Goal: Task Accomplishment & Management: Manage account settings

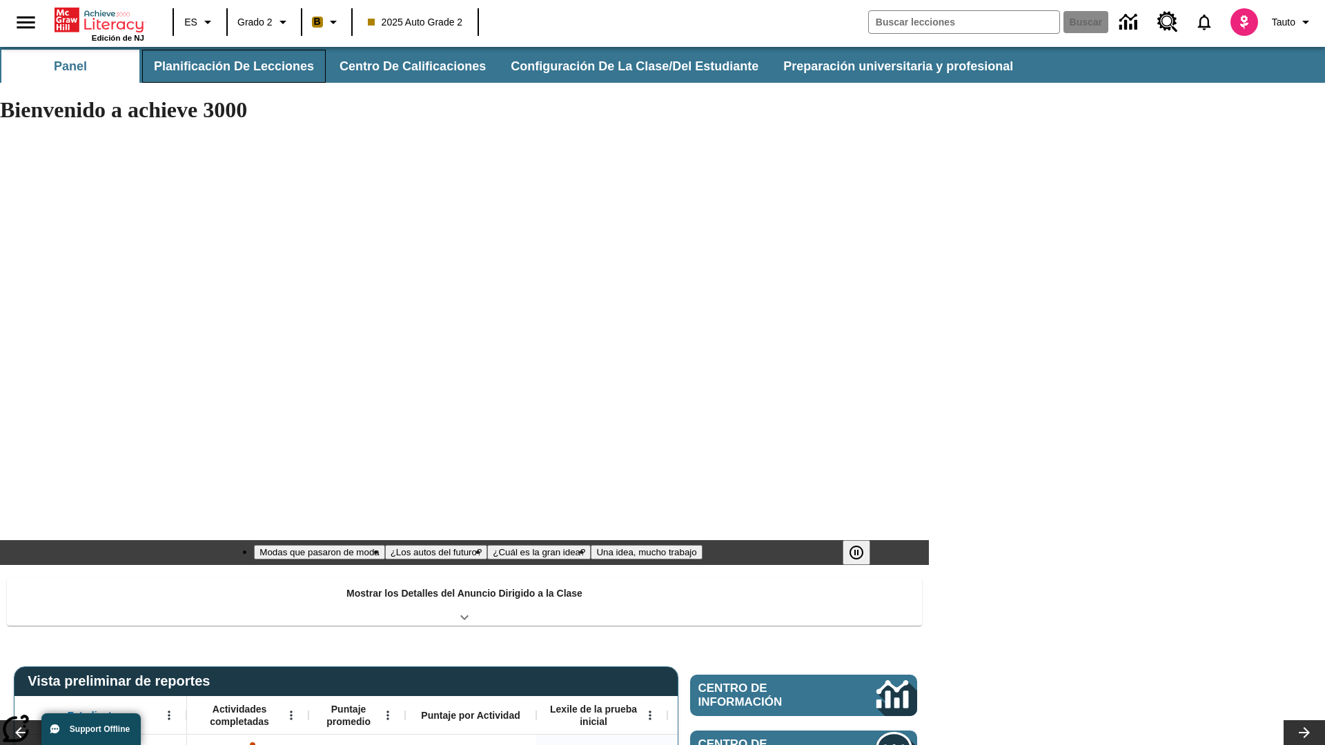
click at [231, 66] on button "Planificación de lecciones" at bounding box center [234, 66] width 184 height 33
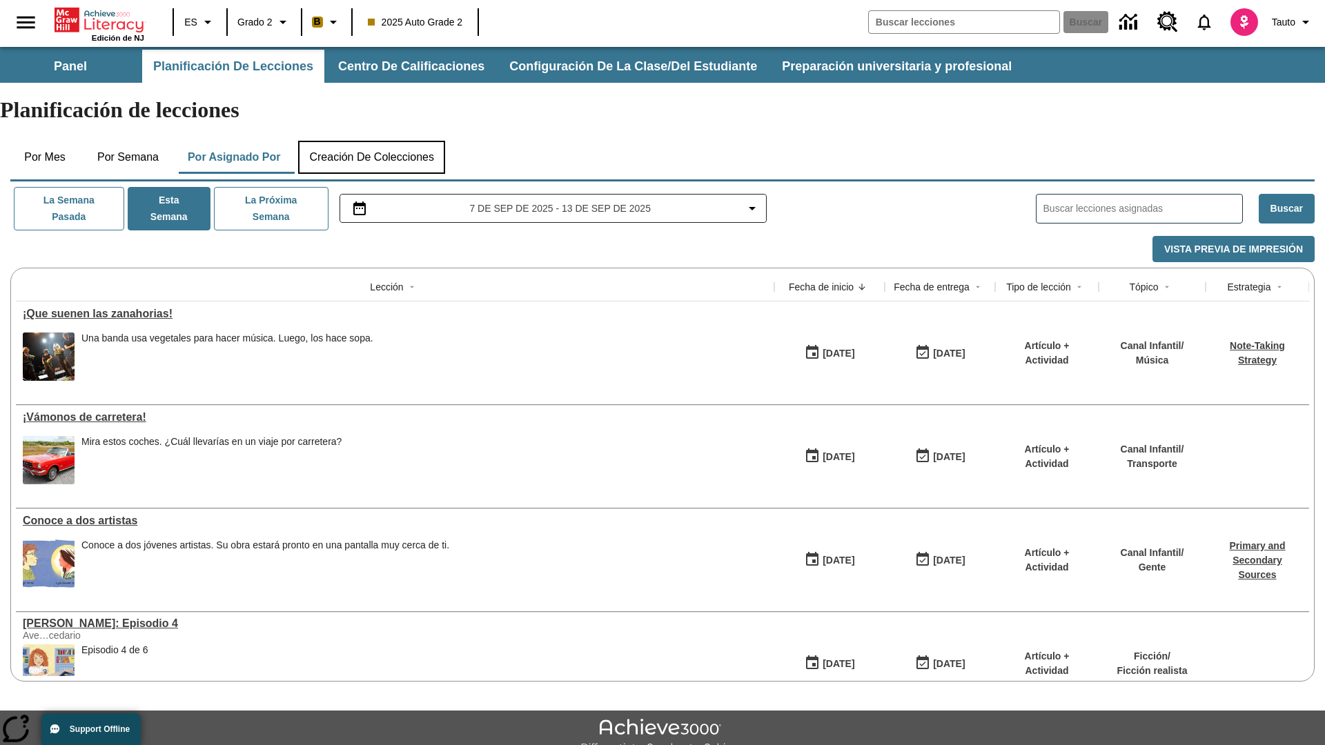
click at [377, 141] on button "Creación de colecciones" at bounding box center [371, 157] width 147 height 33
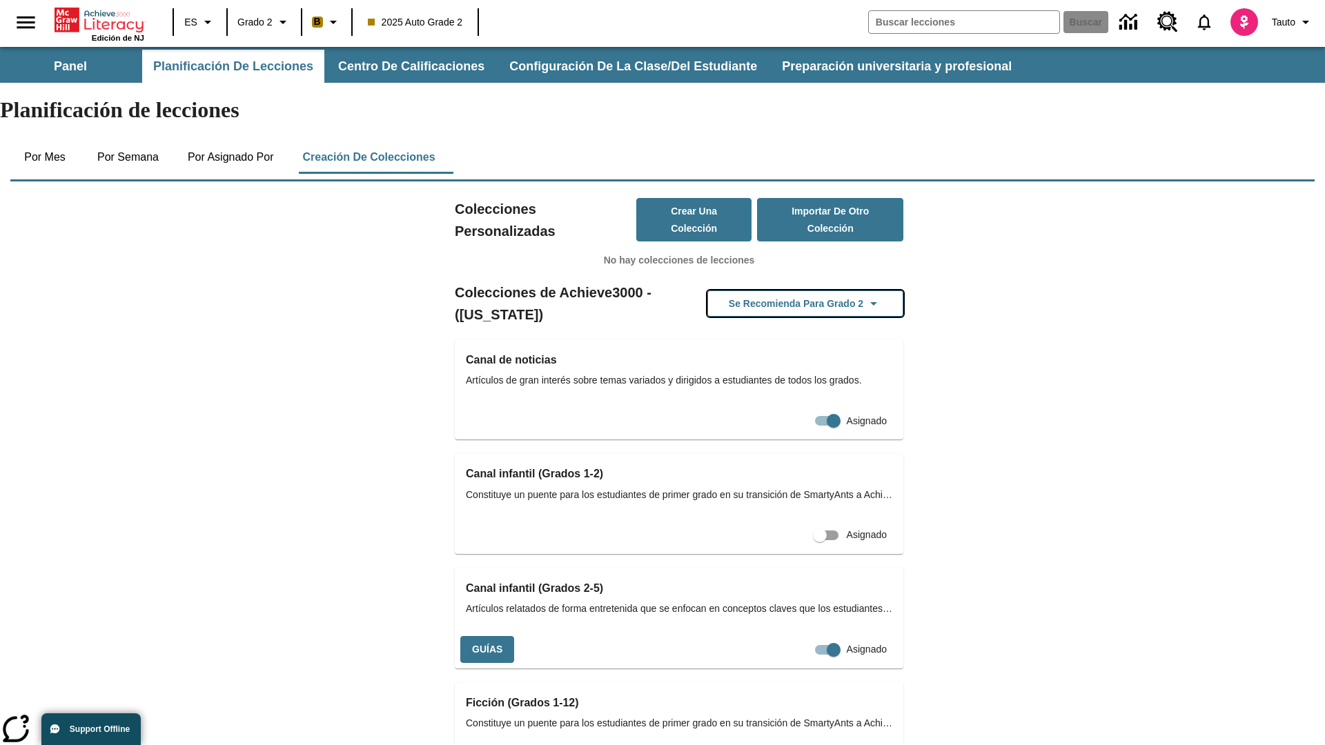
click at [783, 290] on button "Se recomienda para Grado 2" at bounding box center [805, 303] width 196 height 27
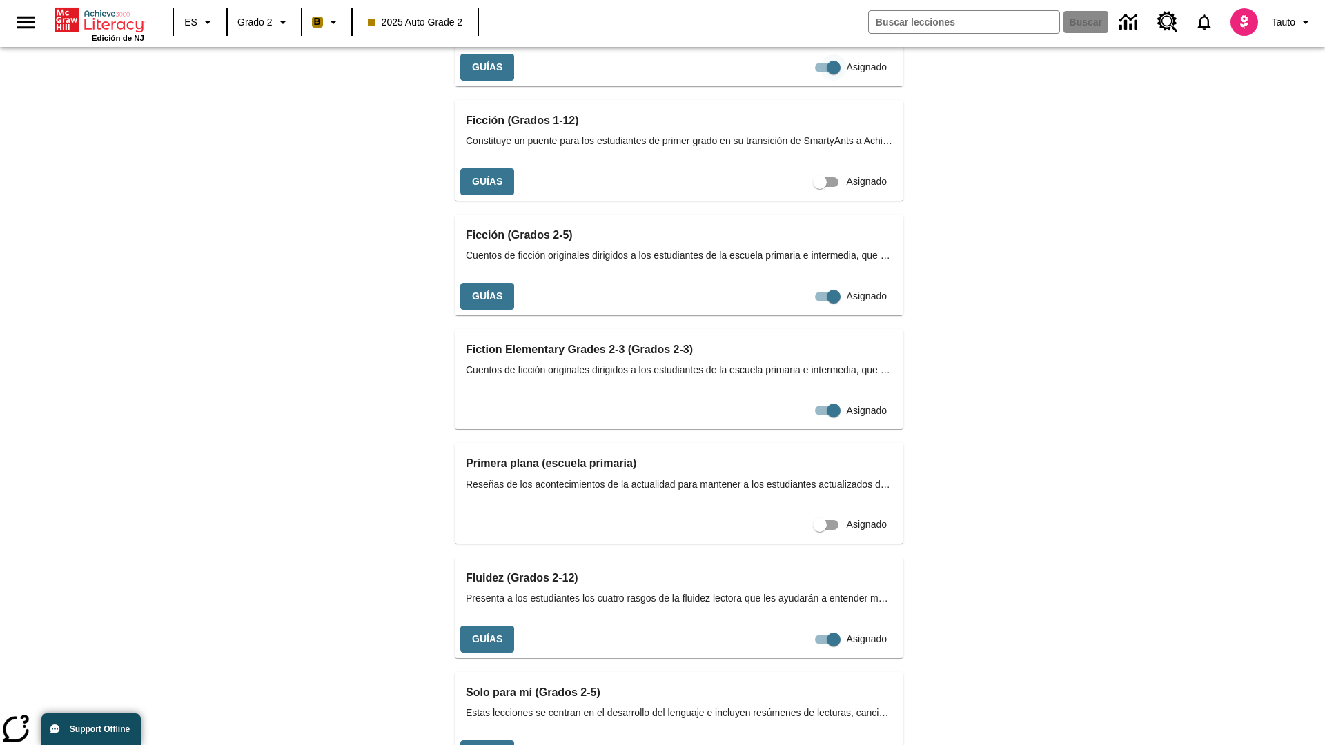
click at [794, 81] on input "Asignado" at bounding box center [833, 68] width 79 height 26
checkbox input "false"
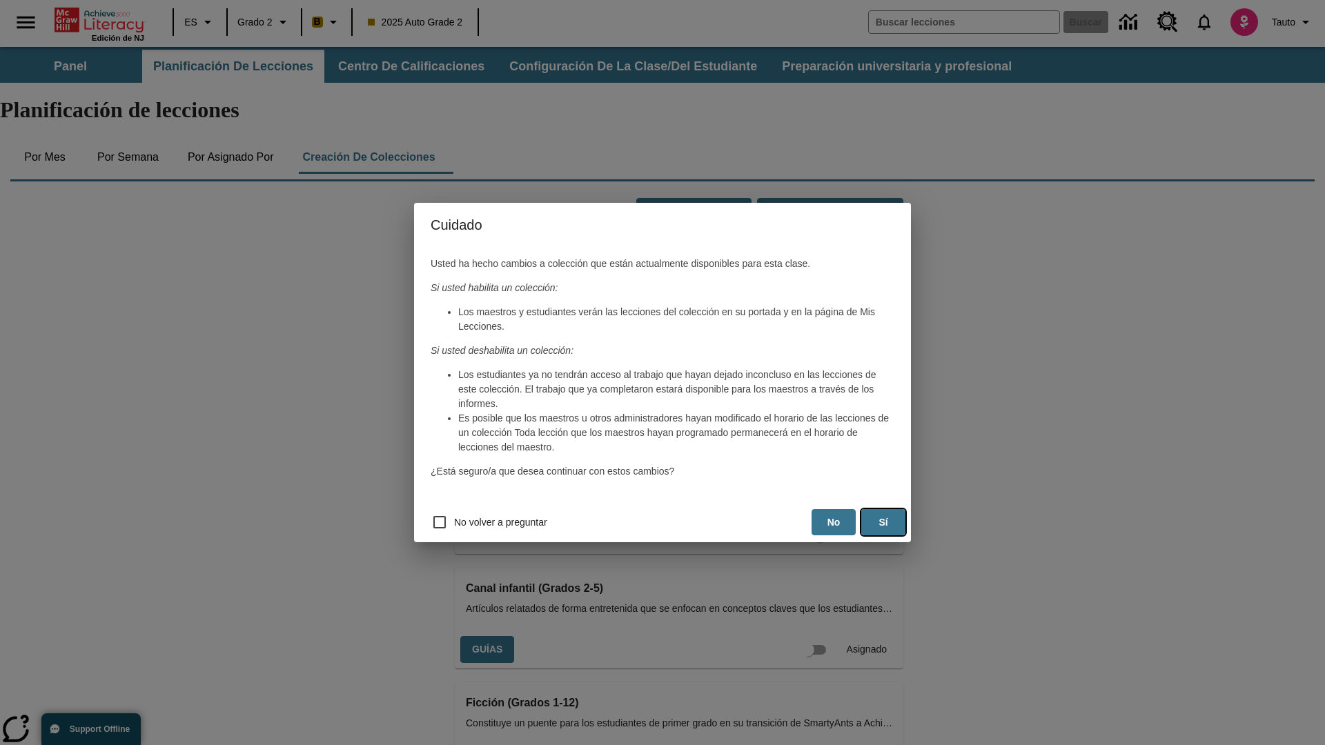
click at [883, 522] on button "Sí" at bounding box center [883, 522] width 44 height 27
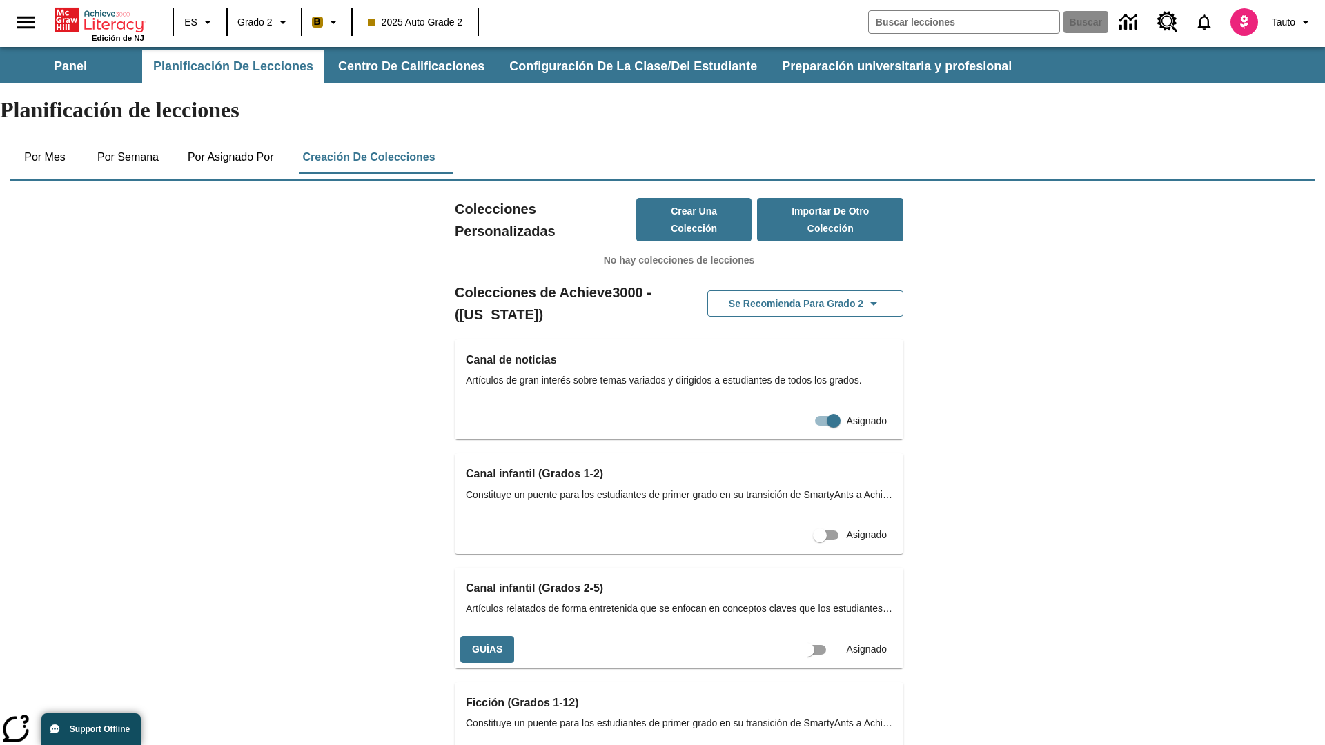
scroll to position [0, 12]
click at [795, 637] on input "Asignado" at bounding box center [819, 650] width 79 height 26
checkbox input "true"
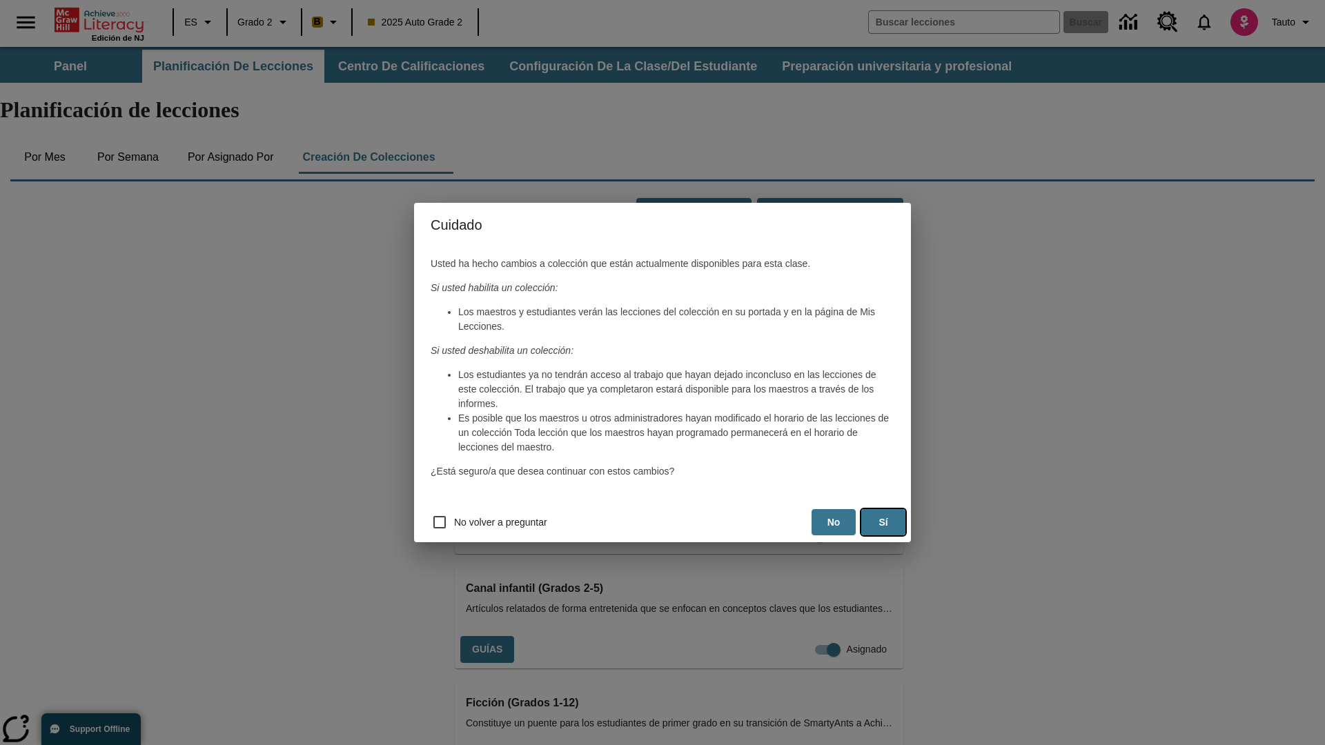
click at [883, 522] on button "Sí" at bounding box center [883, 522] width 44 height 27
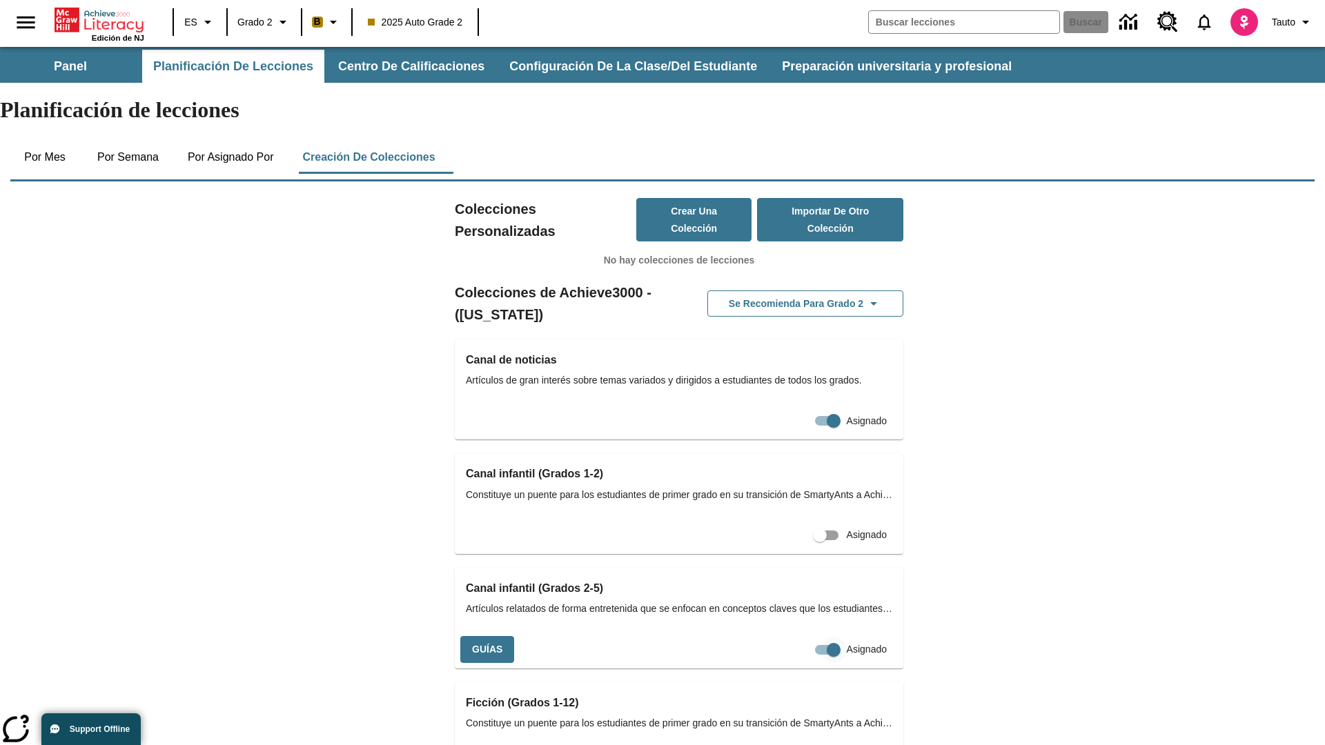
click at [809, 637] on input "Asignado" at bounding box center [833, 650] width 79 height 26
checkbox input "false"
